Goal: Task Accomplishment & Management: Use online tool/utility

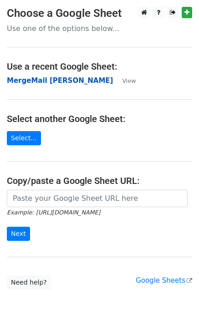
click at [37, 82] on strong "MergeMail [PERSON_NAME]" at bounding box center [60, 81] width 106 height 8
click at [33, 83] on strong "MergeMail [PERSON_NAME]" at bounding box center [60, 81] width 106 height 8
click at [48, 83] on strong "MergeMail [PERSON_NAME]" at bounding box center [60, 81] width 106 height 8
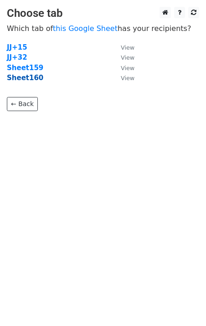
click at [26, 80] on strong "Sheet160" at bounding box center [25, 78] width 36 height 8
click at [34, 80] on strong "Sheet160" at bounding box center [25, 78] width 36 height 8
click at [30, 79] on strong "Sheet160" at bounding box center [25, 78] width 36 height 8
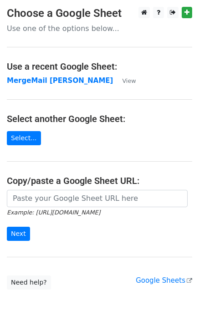
click at [67, 87] on main "Choose a Google Sheet Use one of the options below... Use a recent Google Sheet…" at bounding box center [99, 148] width 199 height 283
click at [68, 86] on main "Choose a Google Sheet Use one of the options below... Use a recent Google Sheet…" at bounding box center [99, 148] width 199 height 283
click at [68, 85] on strong "MergeMail [PERSON_NAME]" at bounding box center [60, 81] width 106 height 8
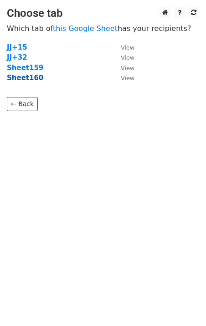
click at [26, 78] on strong "Sheet160" at bounding box center [25, 78] width 36 height 8
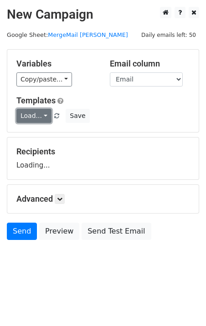
click at [31, 117] on link "Load..." at bounding box center [33, 116] width 35 height 14
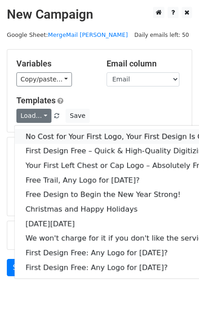
click at [52, 133] on link "No Cost for Your First Logo, Your First Design Is On Us!" at bounding box center [124, 136] width 219 height 15
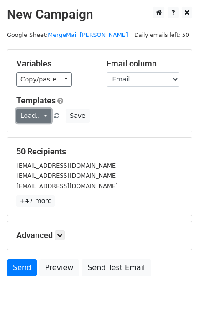
click at [38, 117] on link "Load..." at bounding box center [33, 116] width 35 height 14
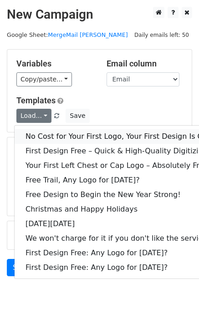
click at [50, 136] on link "No Cost for Your First Logo, Your First Design Is On Us!" at bounding box center [124, 136] width 219 height 15
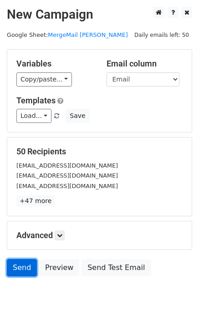
click at [18, 272] on link "Send" at bounding box center [22, 267] width 30 height 17
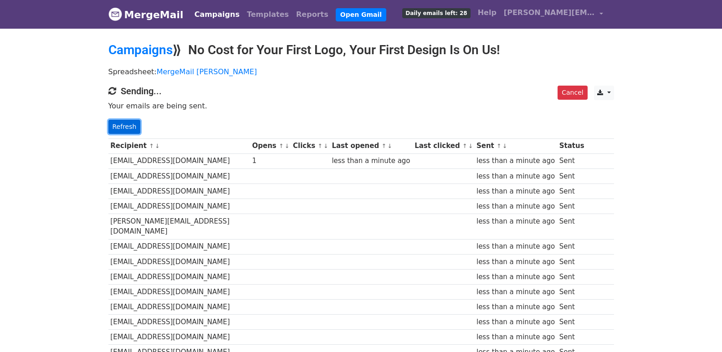
click at [122, 121] on link "Refresh" at bounding box center [124, 127] width 32 height 14
click at [125, 123] on link "Refresh" at bounding box center [124, 127] width 32 height 14
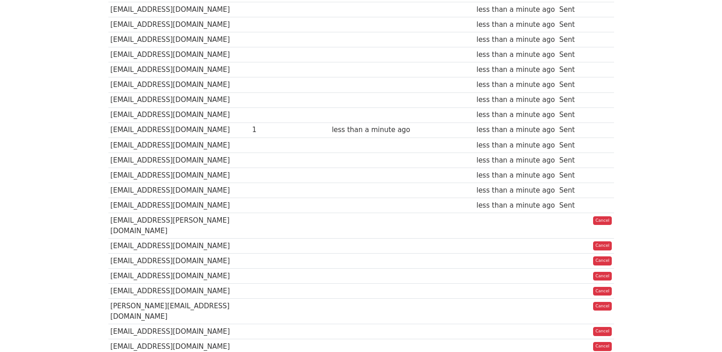
scroll to position [156, 0]
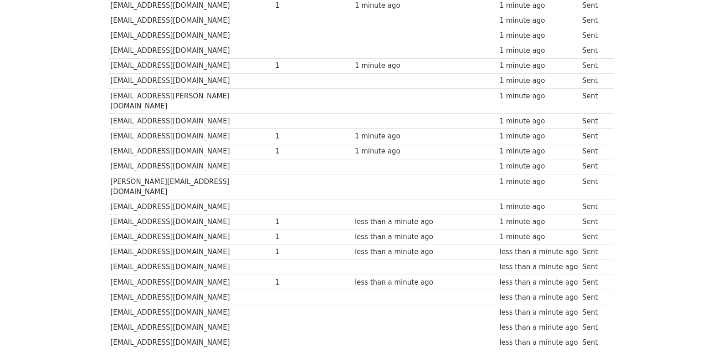
scroll to position [634, 0]
